Goal: Task Accomplishment & Management: Manage account settings

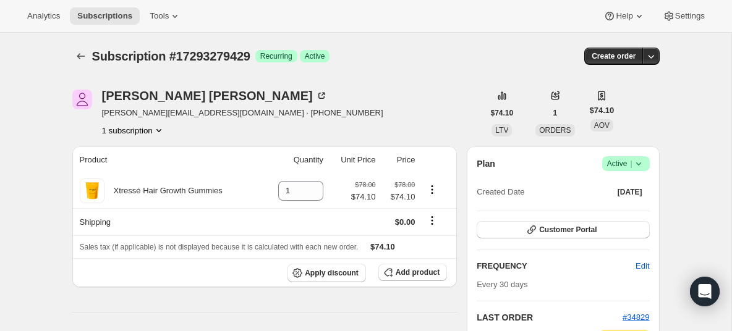
click at [643, 166] on icon at bounding box center [638, 164] width 12 height 12
click at [619, 211] on span "Cancel subscription" at bounding box center [622, 209] width 70 height 9
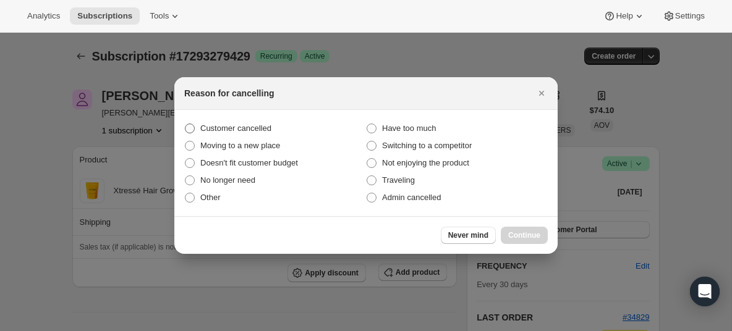
click at [219, 130] on span "Customer cancelled" at bounding box center [235, 128] width 71 height 9
click at [185, 124] on input "Customer cancelled" at bounding box center [185, 124] width 1 height 1
radio input "true"
click at [523, 230] on button "Continue" at bounding box center [523, 235] width 47 height 17
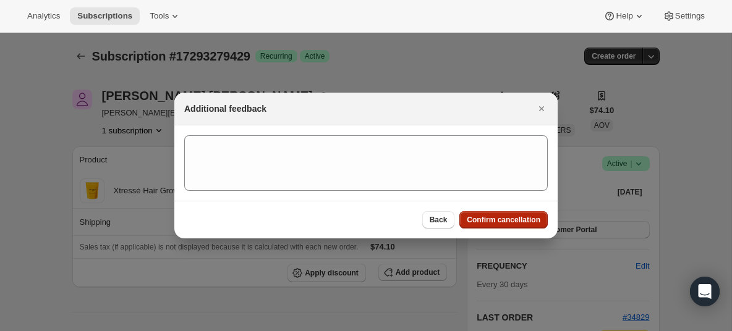
click at [508, 217] on span "Confirm cancellation" at bounding box center [503, 220] width 74 height 10
